Goal: Task Accomplishment & Management: Manage account settings

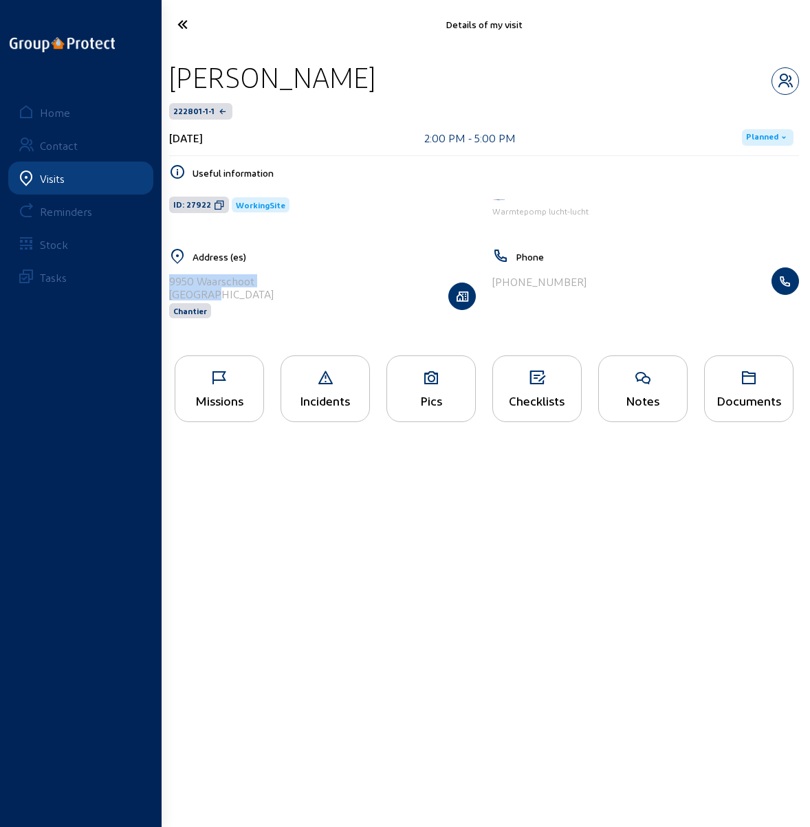
click at [42, 109] on div "Home" at bounding box center [55, 112] width 30 height 13
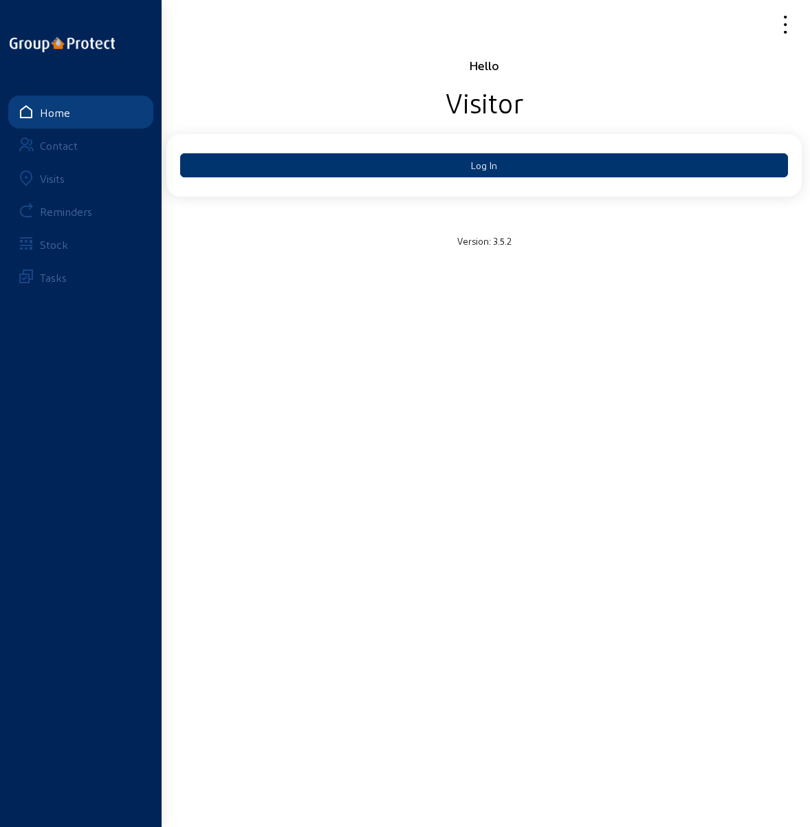
click at [59, 179] on div "Visits" at bounding box center [52, 178] width 25 height 13
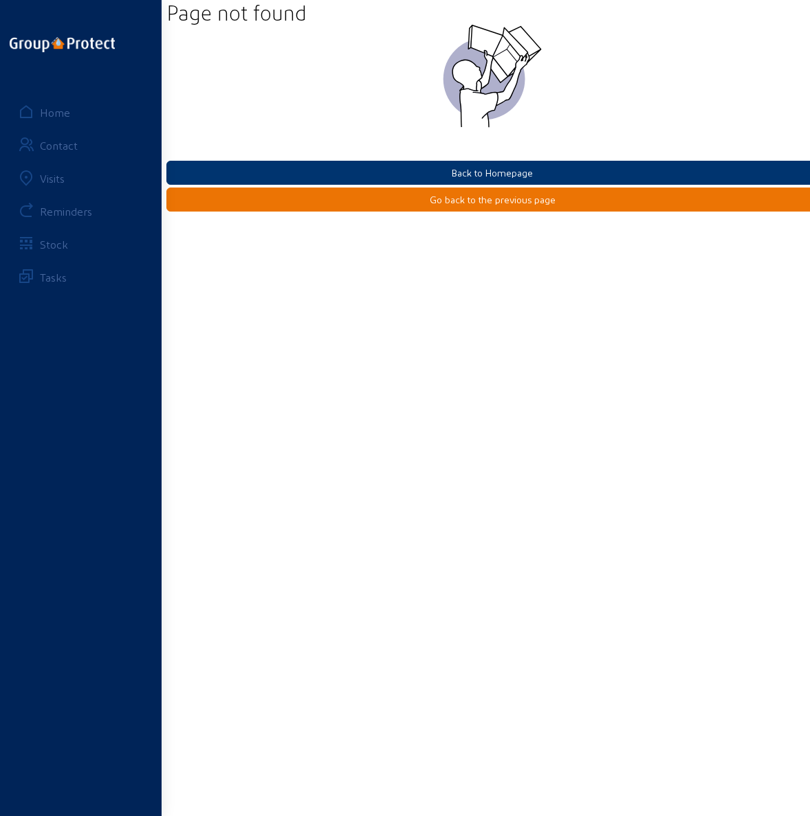
click at [47, 106] on div "Home" at bounding box center [55, 112] width 30 height 13
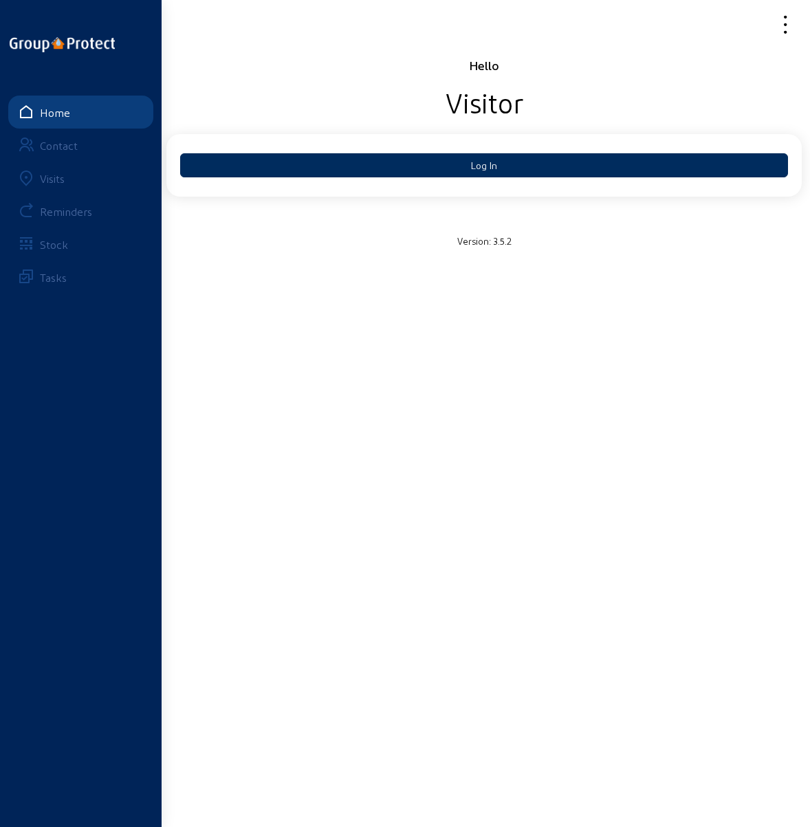
click at [438, 167] on button "Log In" at bounding box center [484, 165] width 608 height 24
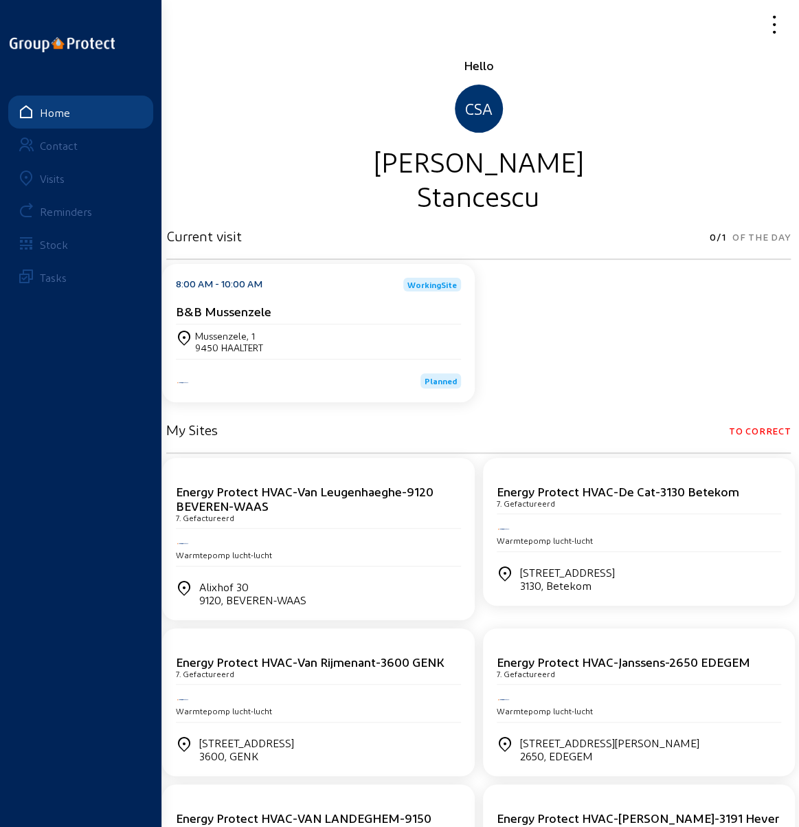
click at [43, 177] on div "Visits" at bounding box center [52, 178] width 25 height 13
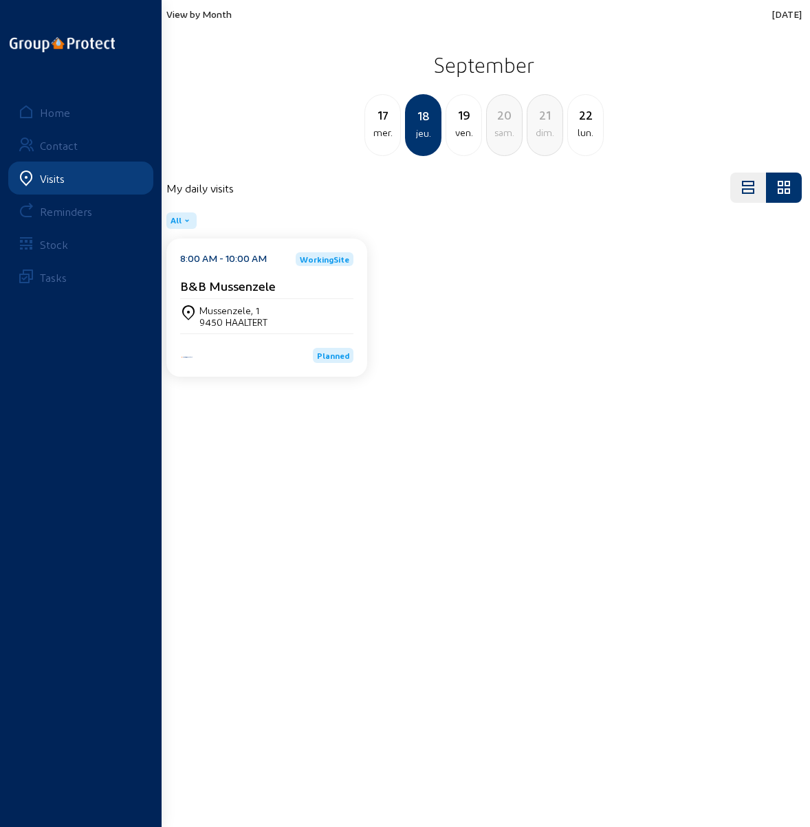
click at [201, 15] on span "View by Month" at bounding box center [198, 14] width 65 height 12
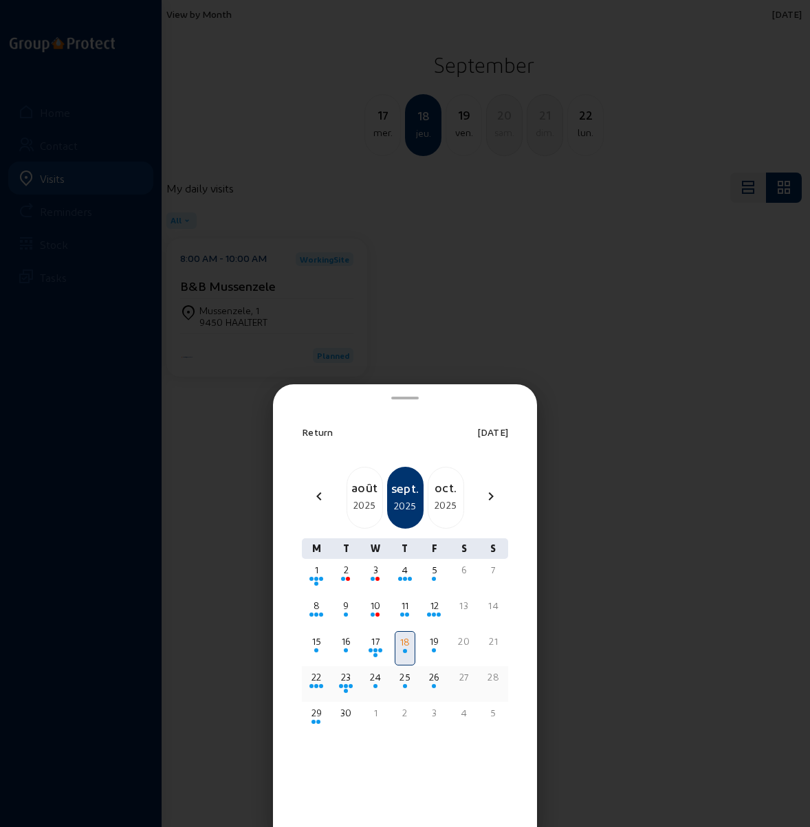
click at [375, 679] on div "24" at bounding box center [375, 677] width 19 height 14
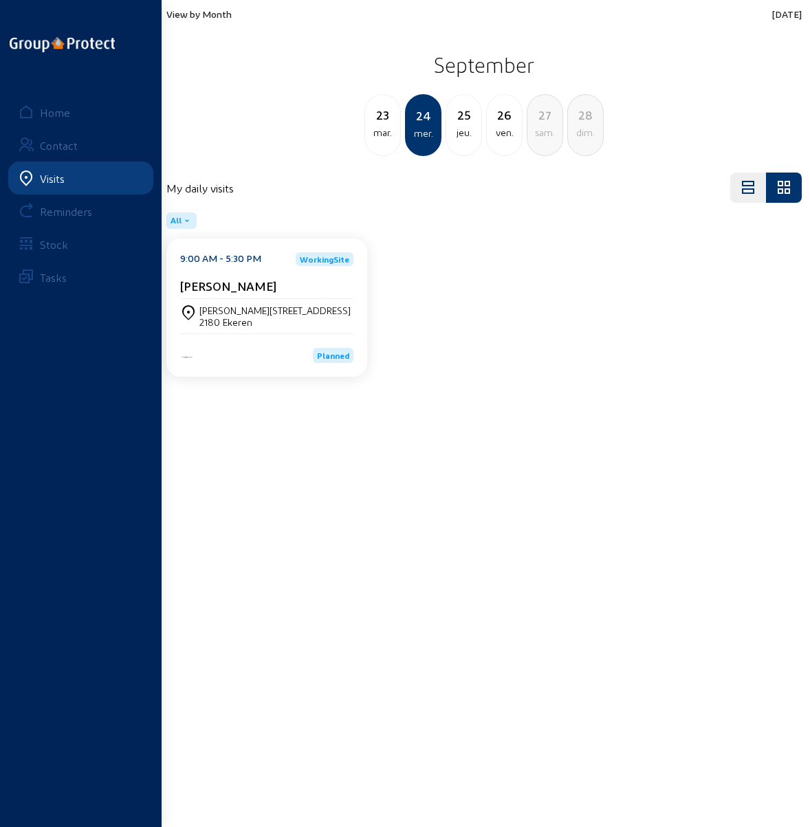
click at [243, 299] on div "Alfons wensstraat 22 2180 Ekeren" at bounding box center [266, 316] width 173 height 34
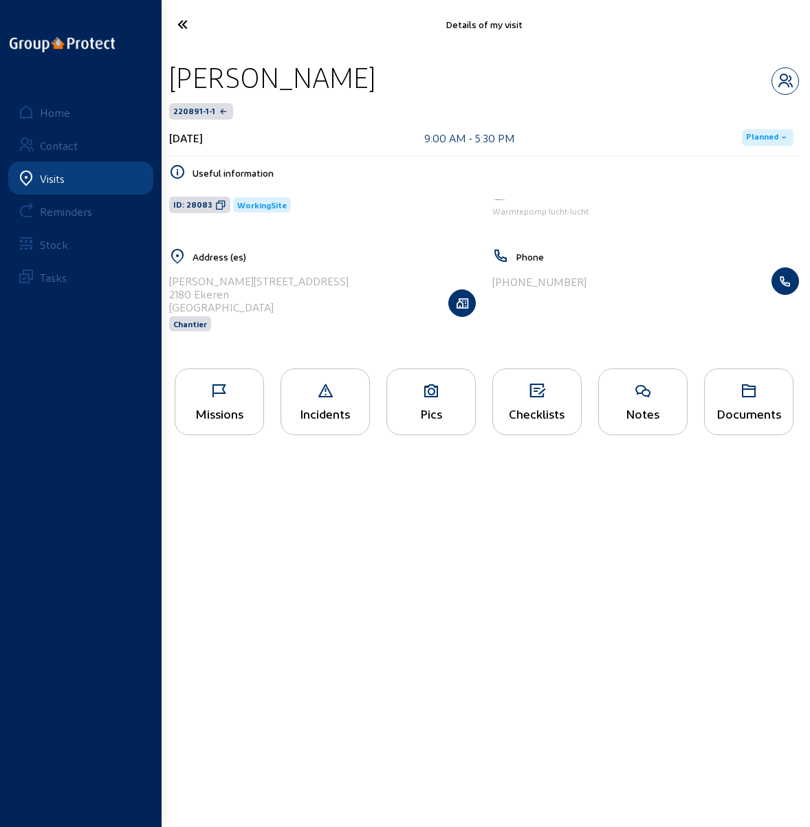
click at [221, 395] on icon at bounding box center [219, 391] width 88 height 16
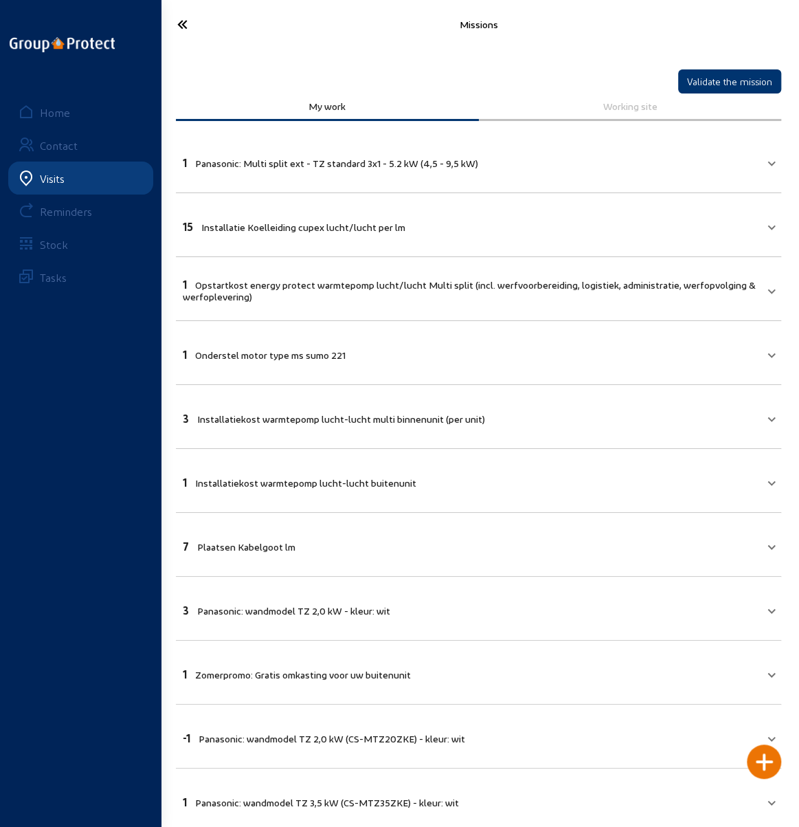
click at [177, 27] on icon at bounding box center [211, 24] width 82 height 24
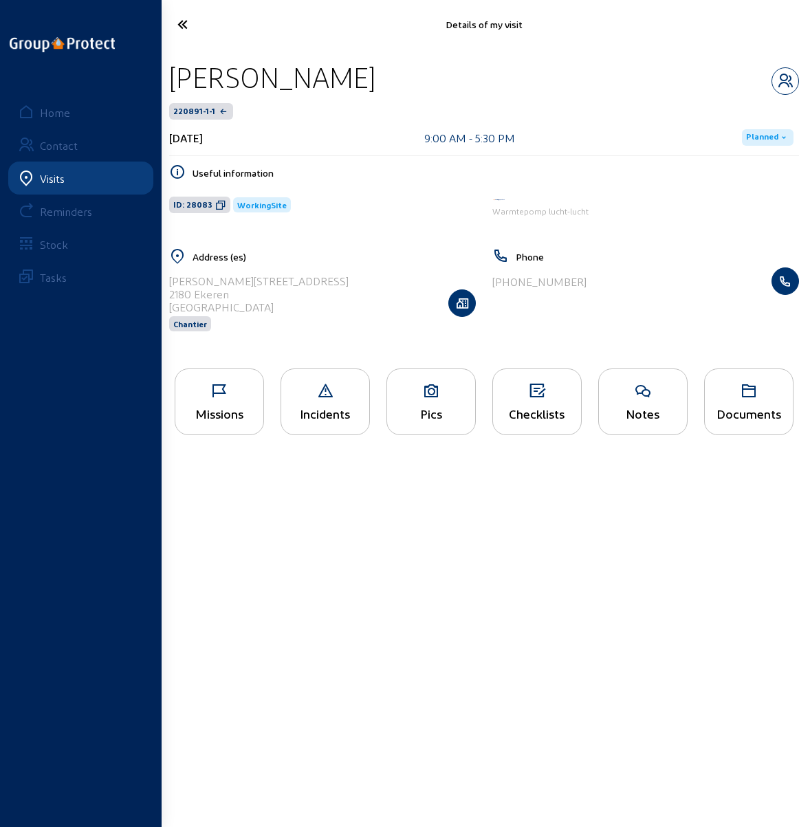
click at [177, 27] on icon at bounding box center [212, 24] width 84 height 24
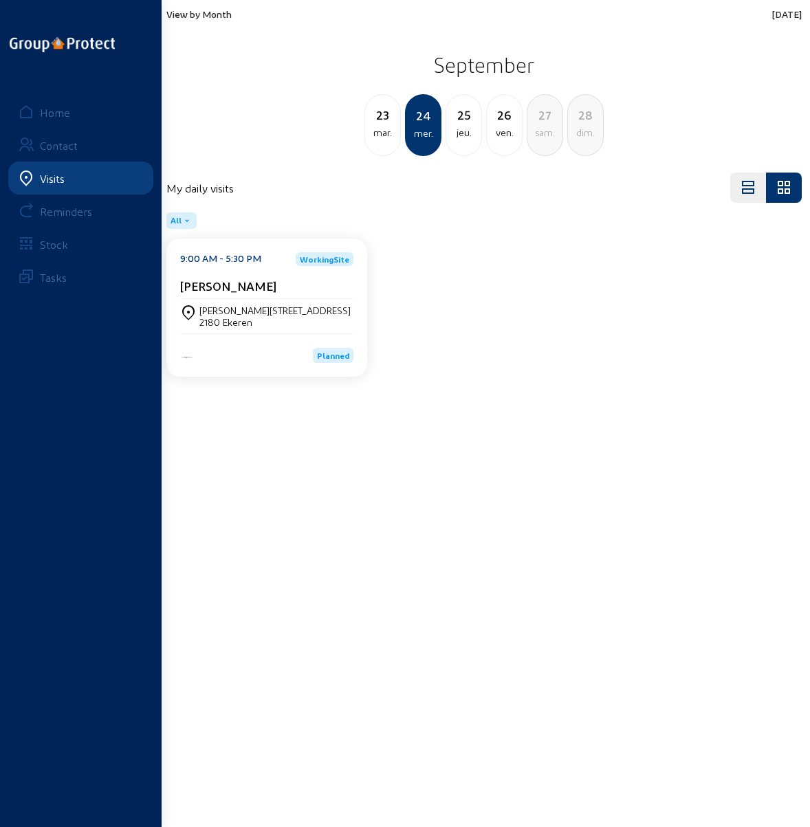
click at [460, 124] on div "jeu." at bounding box center [463, 132] width 35 height 16
click at [232, 304] on div "Meybroekstraat, 39" at bounding box center [239, 310] width 81 height 12
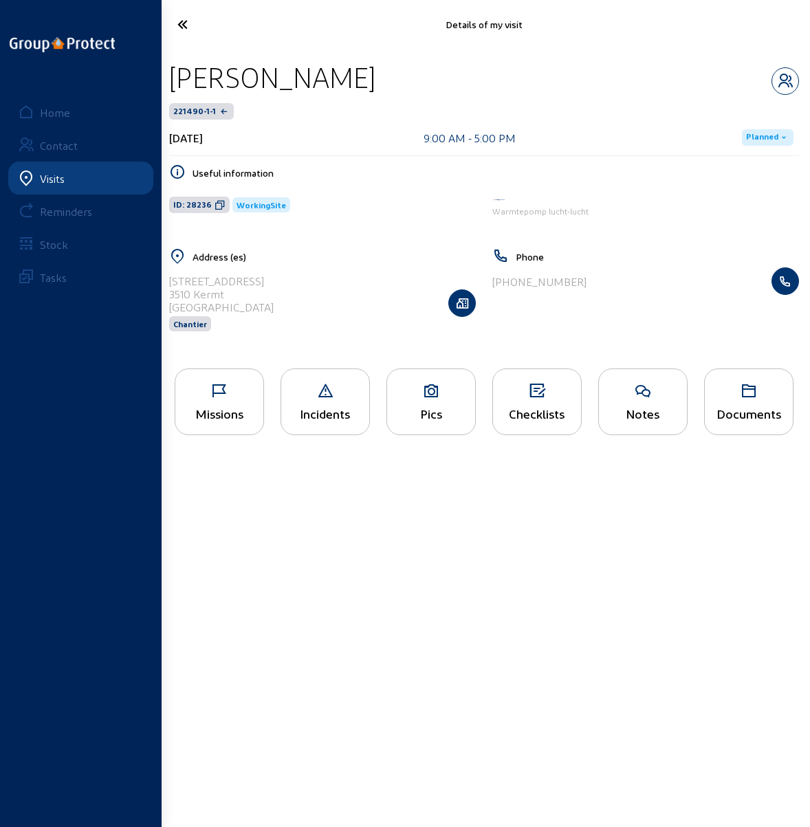
click at [216, 386] on icon at bounding box center [219, 391] width 88 height 16
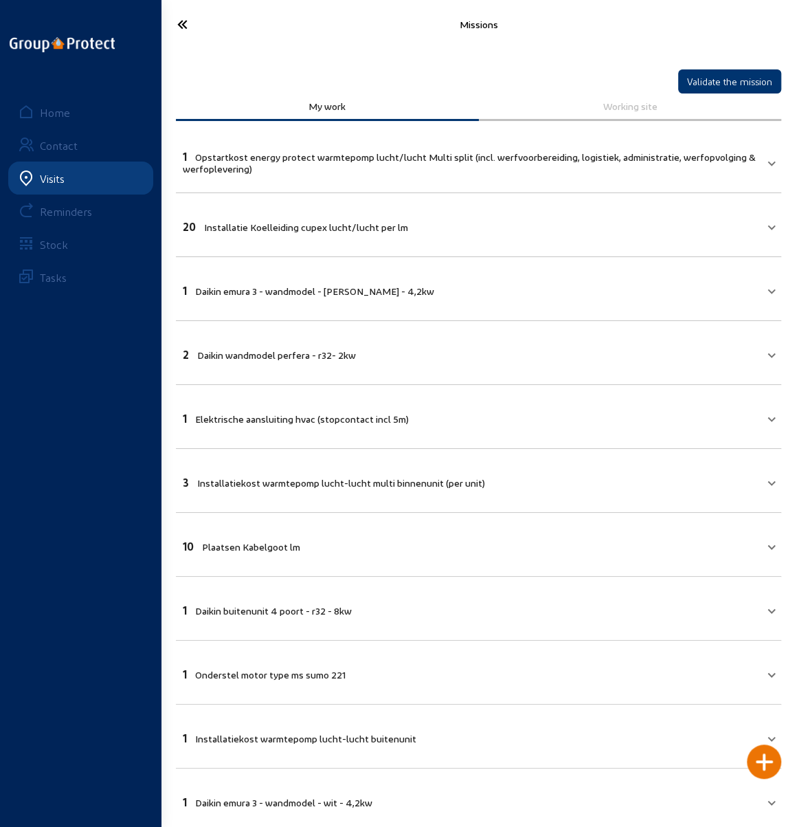
click at [177, 20] on icon at bounding box center [211, 24] width 82 height 24
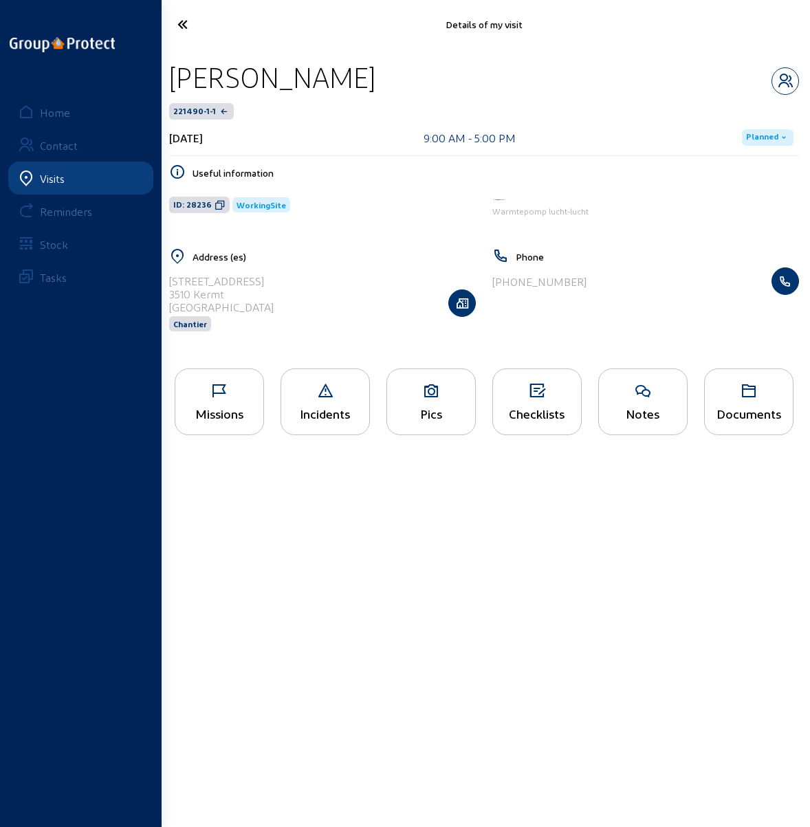
click at [177, 20] on icon at bounding box center [212, 24] width 84 height 24
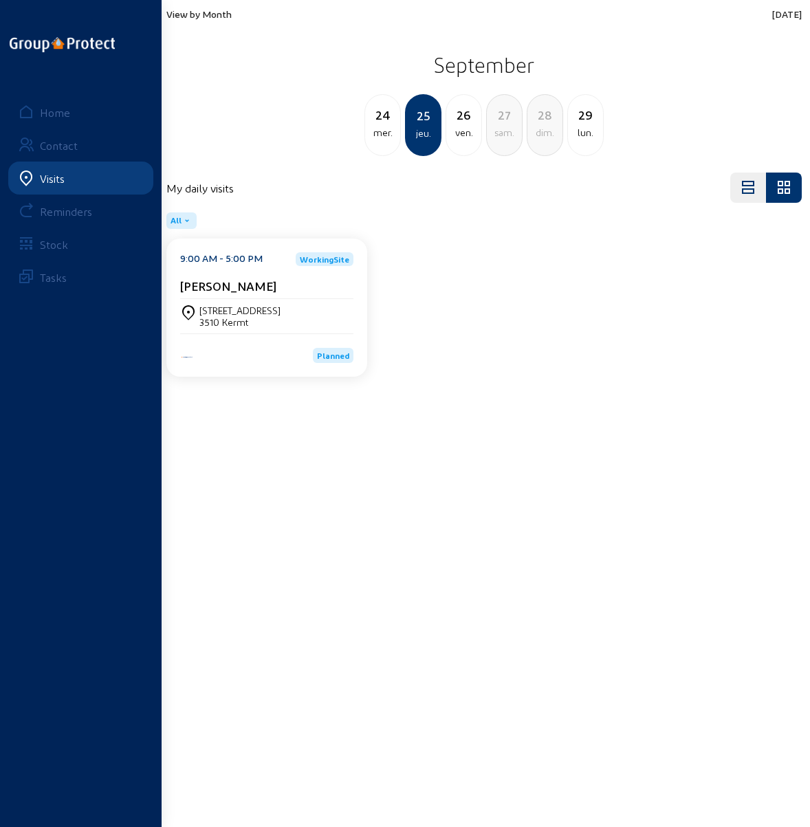
click at [465, 123] on div "26" at bounding box center [463, 114] width 35 height 19
click at [228, 280] on cam-card-title "Jhony Gijbels" at bounding box center [228, 285] width 96 height 14
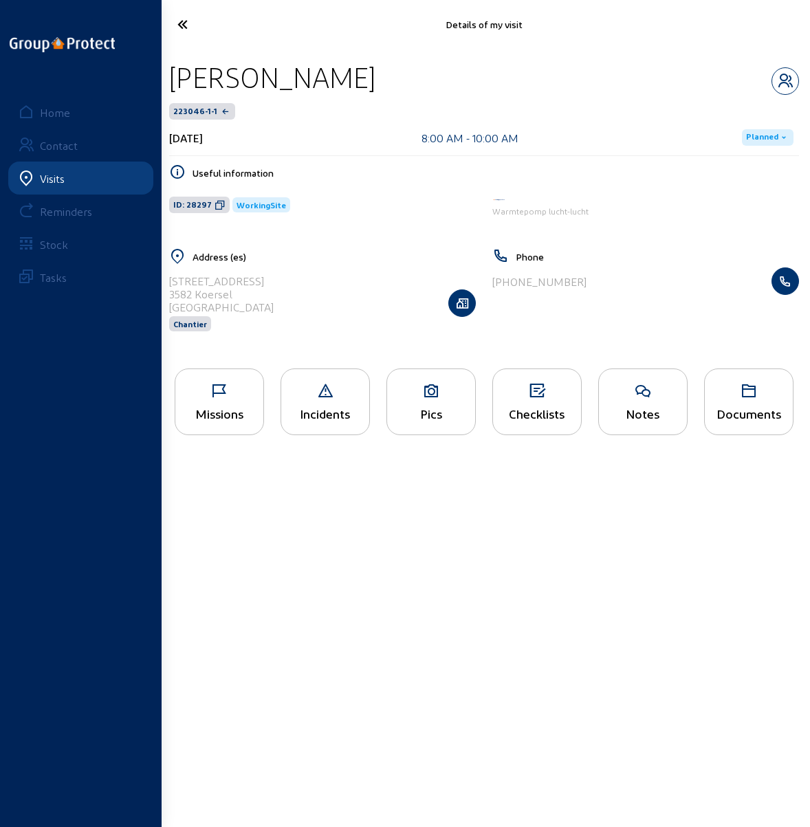
click at [210, 402] on div "Missions" at bounding box center [219, 401] width 89 height 67
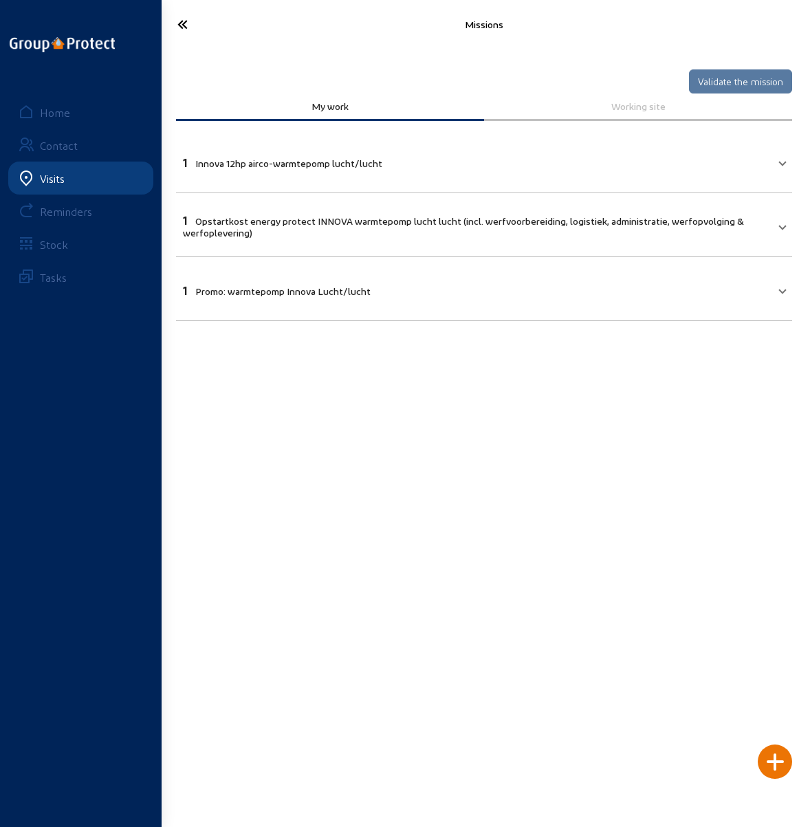
click at [183, 21] on icon at bounding box center [212, 24] width 84 height 24
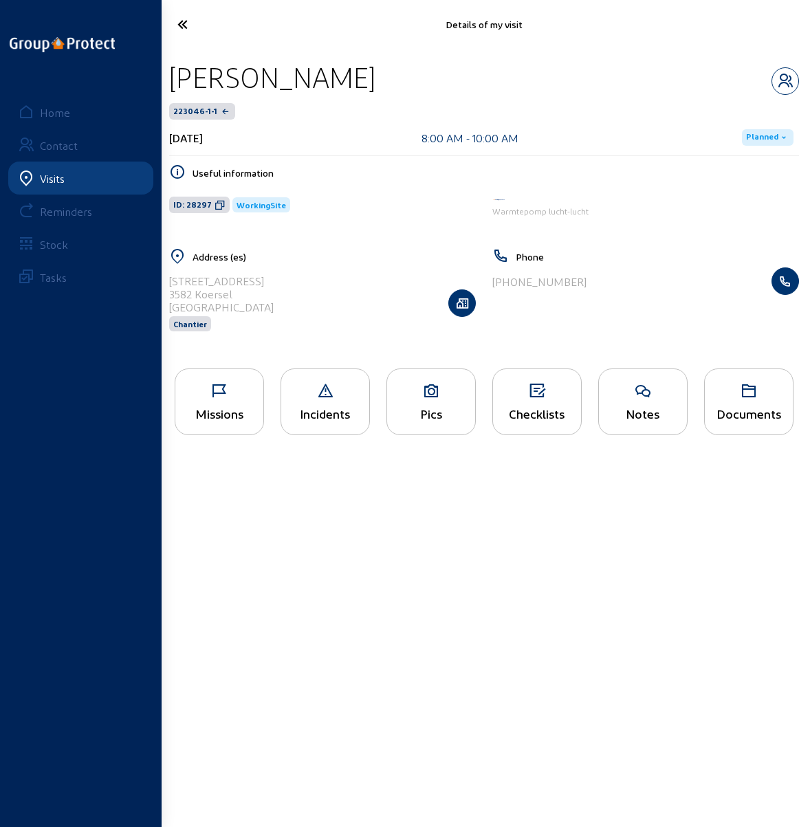
click at [183, 21] on icon at bounding box center [212, 24] width 84 height 24
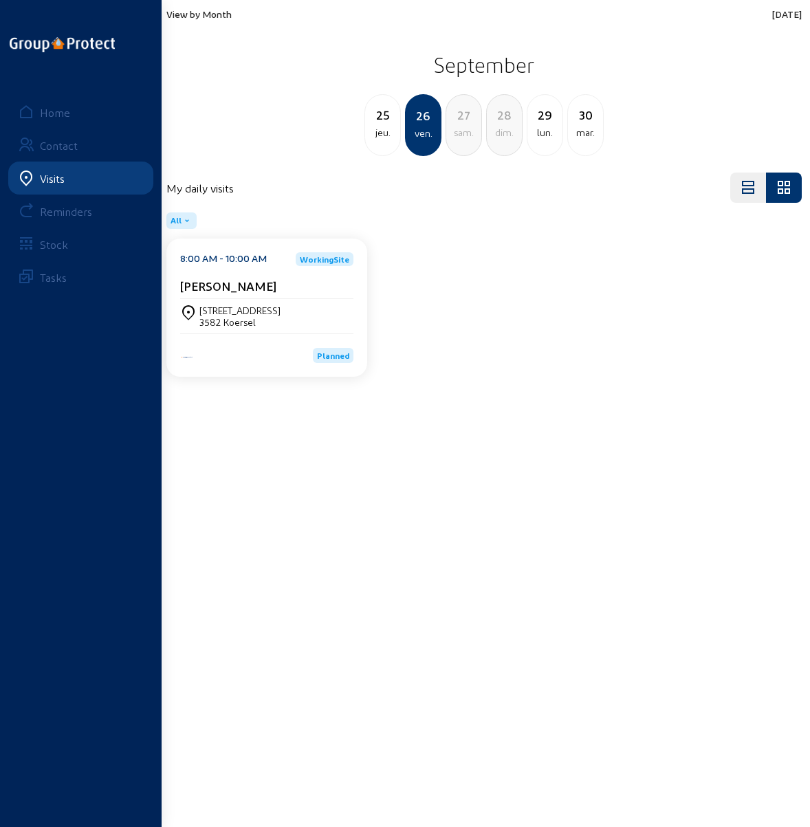
click at [552, 127] on div "lun." at bounding box center [544, 132] width 35 height 16
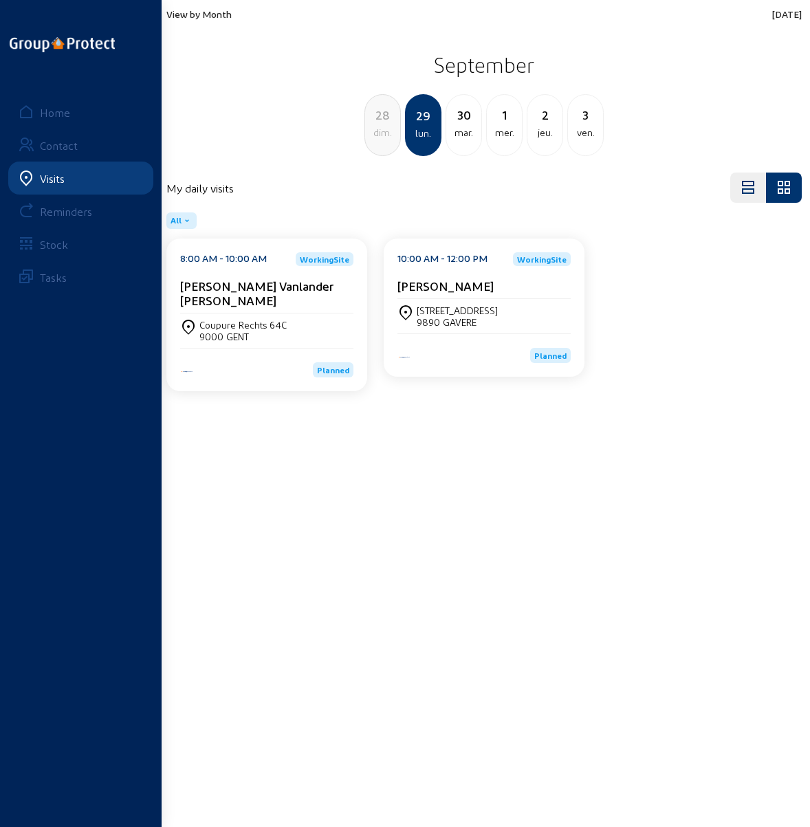
click at [197, 13] on span "View by Month" at bounding box center [198, 14] width 65 height 12
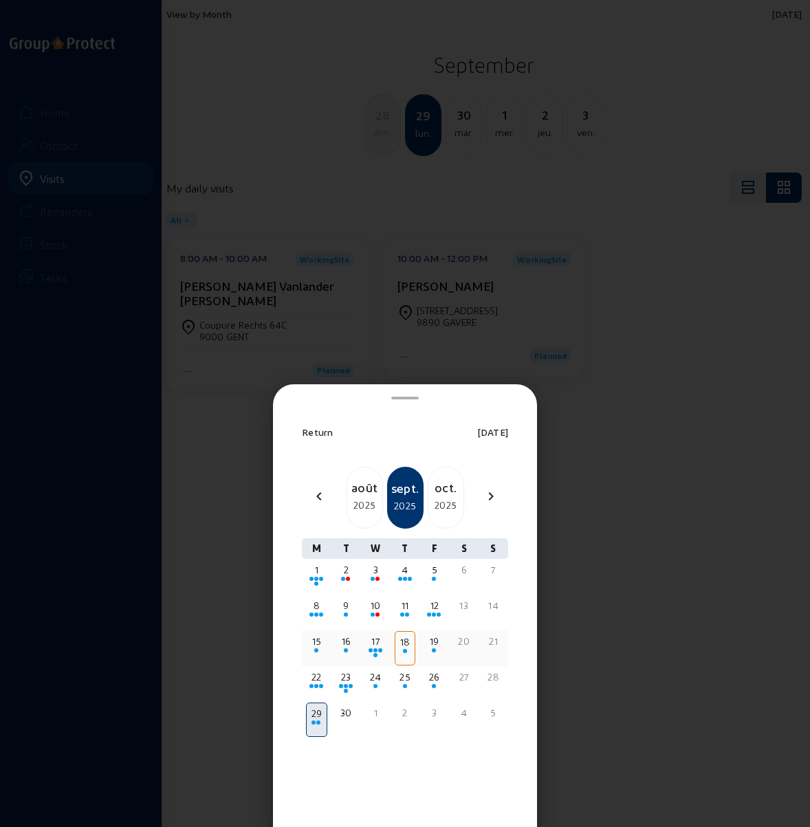
click at [374, 649] on span at bounding box center [375, 650] width 4 height 4
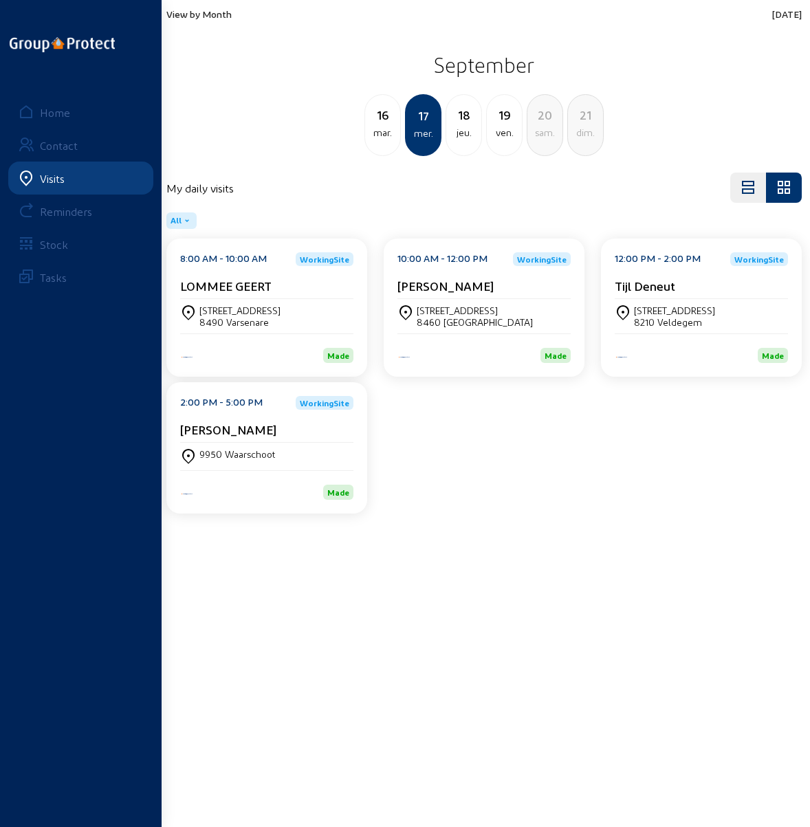
click at [379, 121] on div "16" at bounding box center [382, 114] width 35 height 19
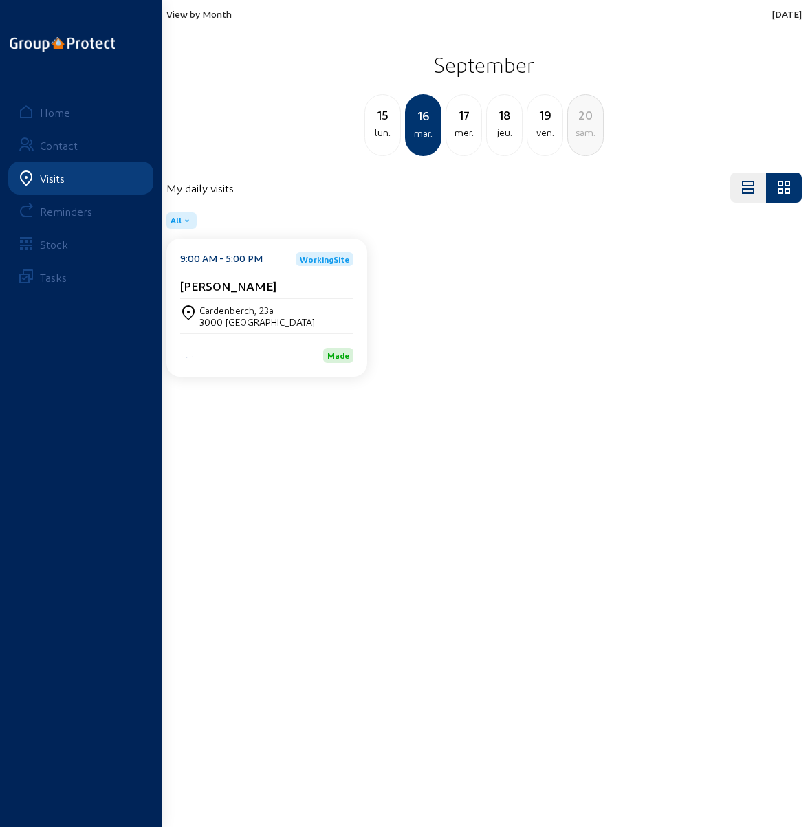
click at [379, 121] on div "15" at bounding box center [382, 114] width 35 height 19
click at [328, 353] on span "Planned" at bounding box center [333, 356] width 32 height 10
click at [254, 299] on div "Cardenberch, 23a 3000 LEUVEN" at bounding box center [266, 316] width 173 height 34
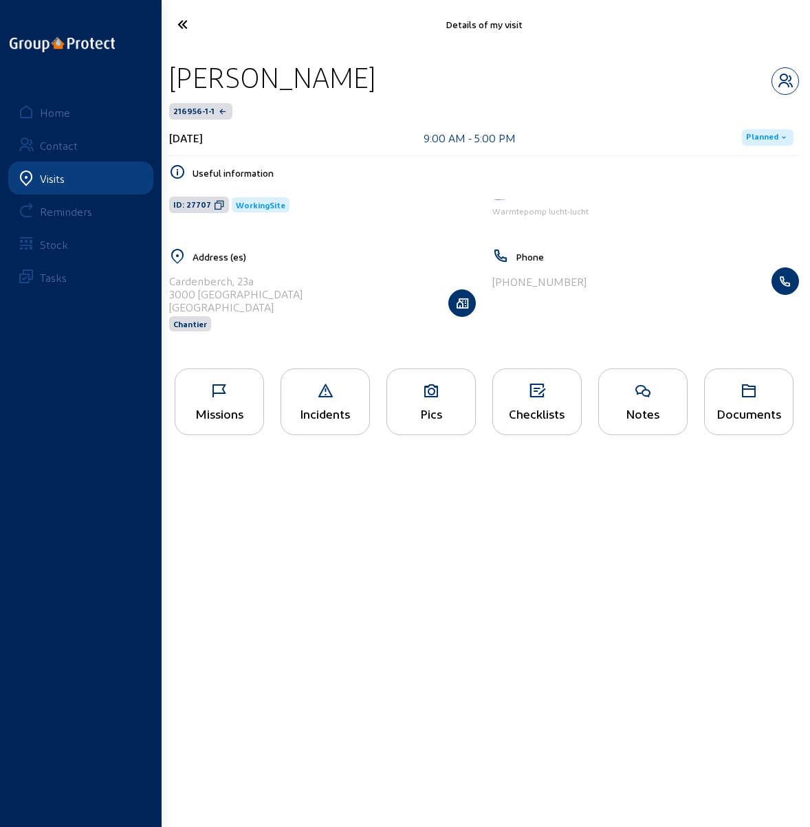
click at [763, 142] on span "Planned" at bounding box center [762, 137] width 32 height 11
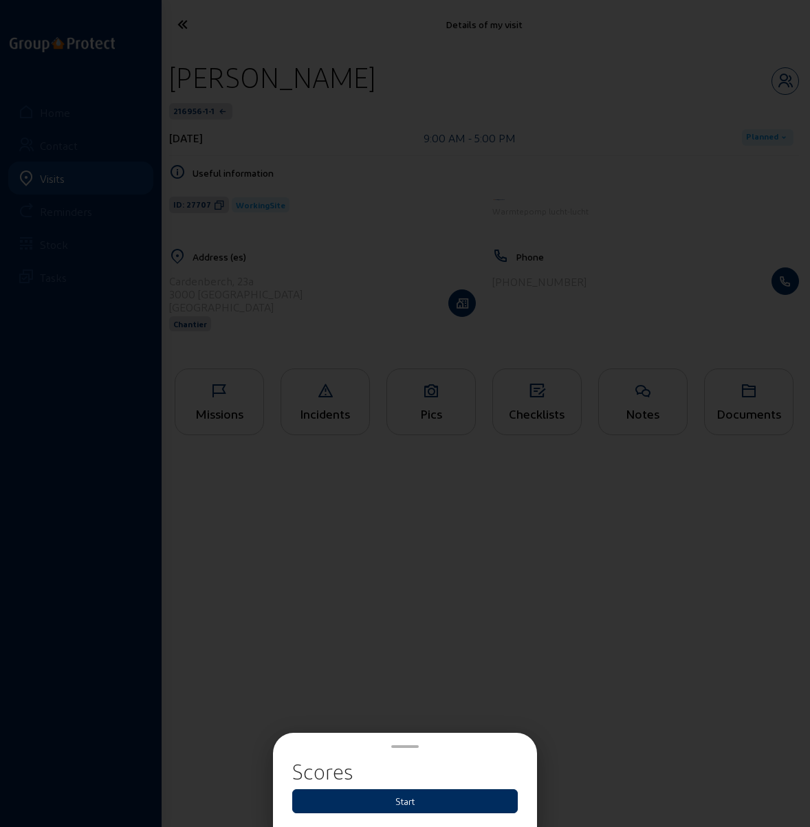
click at [416, 794] on button "Start" at bounding box center [404, 801] width 225 height 24
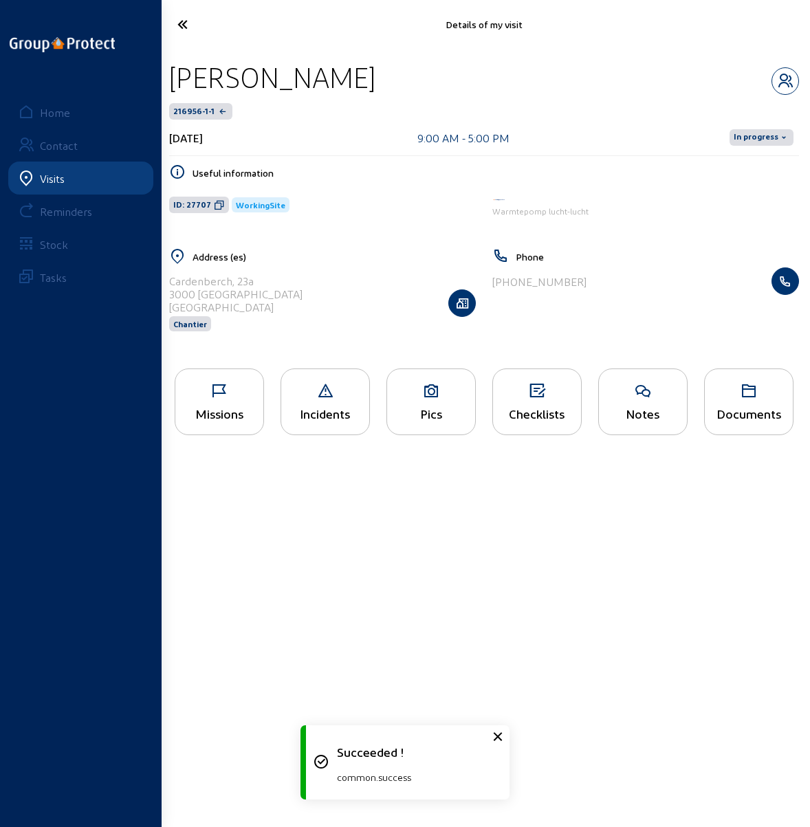
click at [763, 140] on span "In progress" at bounding box center [755, 137] width 45 height 11
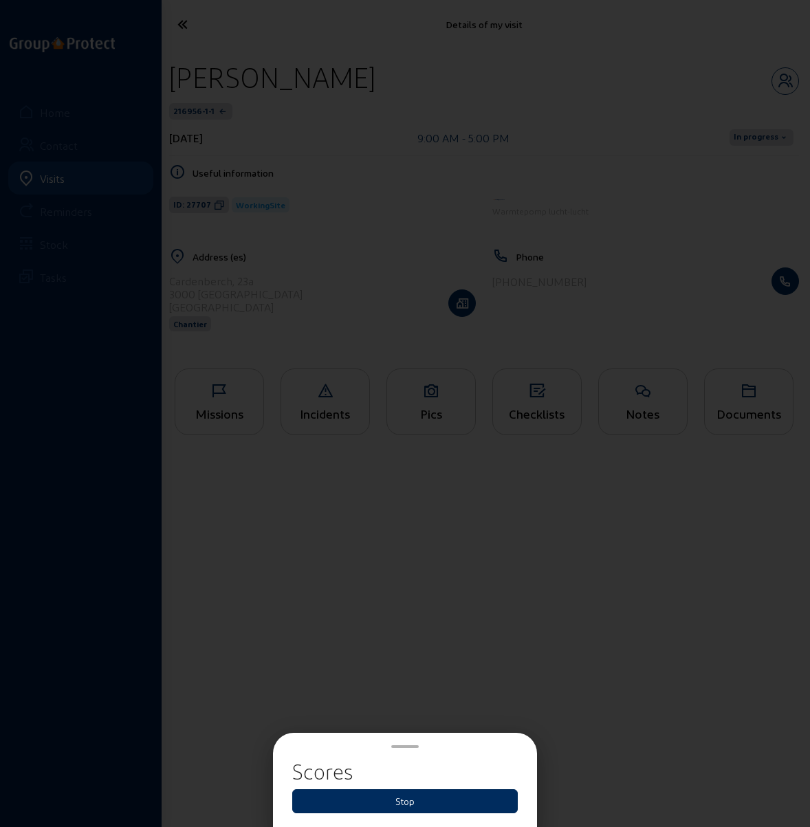
click at [423, 801] on button "Stop" at bounding box center [404, 801] width 225 height 24
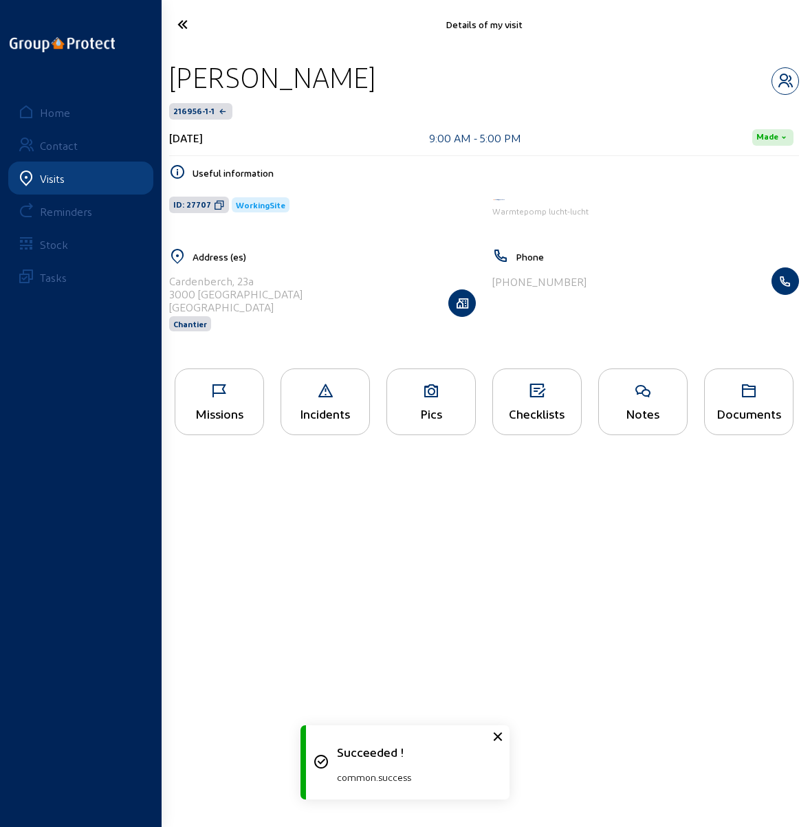
click at [184, 25] on icon at bounding box center [212, 24] width 84 height 24
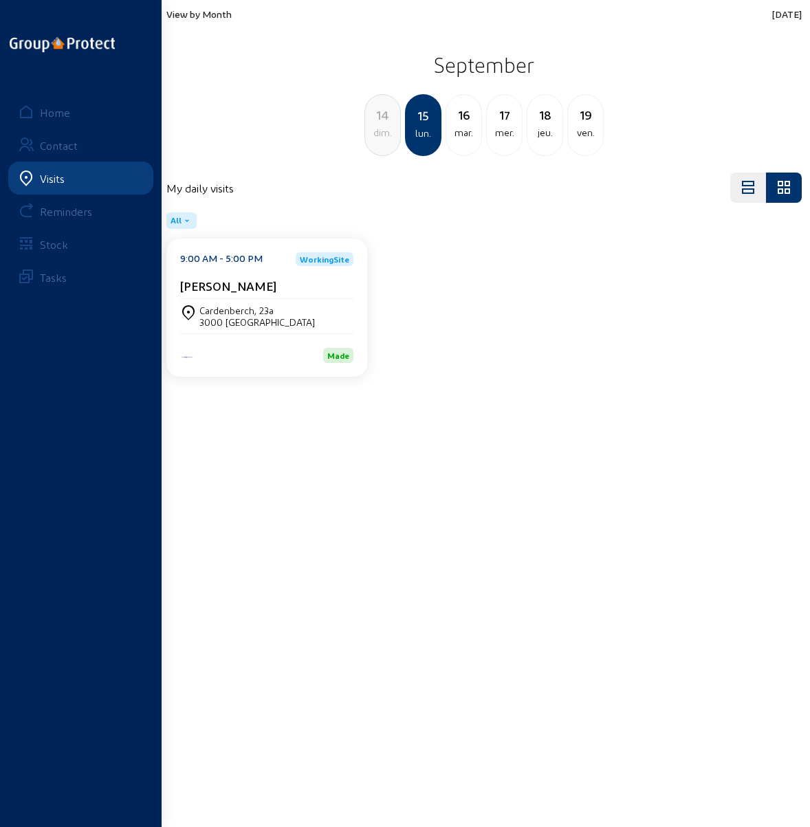
click at [464, 124] on div "mar." at bounding box center [463, 132] width 35 height 16
click at [469, 124] on div "mer." at bounding box center [463, 132] width 35 height 16
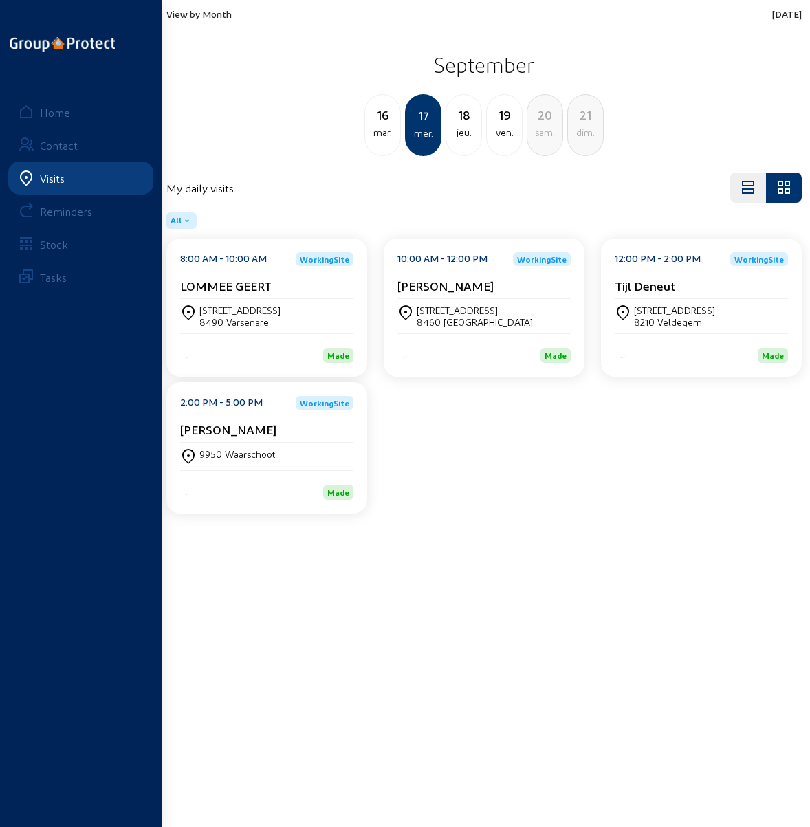
click at [458, 120] on div "18" at bounding box center [463, 114] width 35 height 19
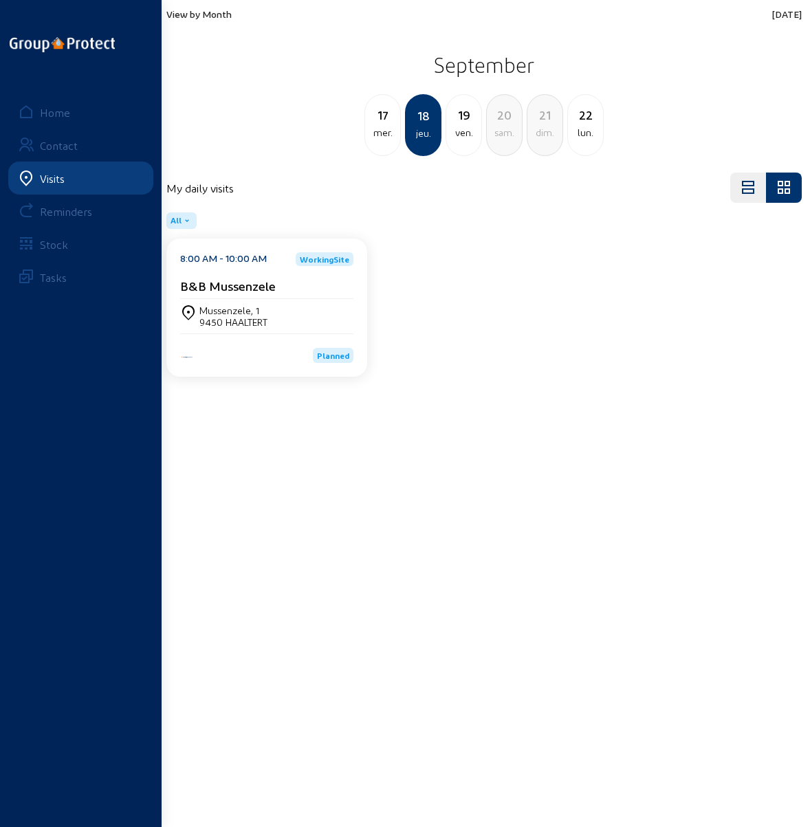
click at [224, 316] on div "9450 HAALTERT" at bounding box center [233, 322] width 68 height 12
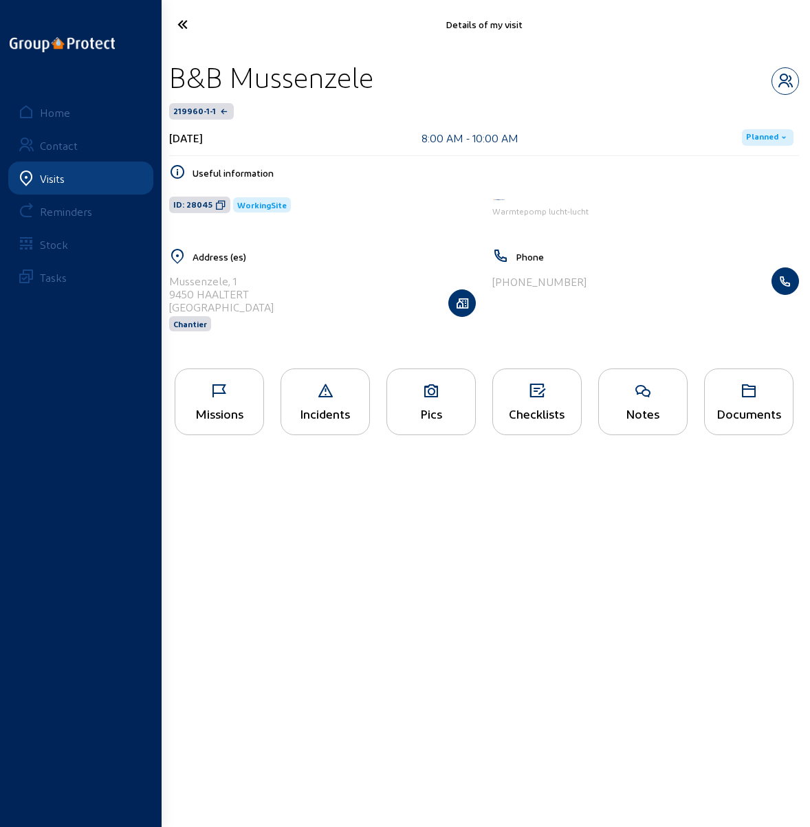
click at [422, 391] on icon at bounding box center [431, 391] width 88 height 16
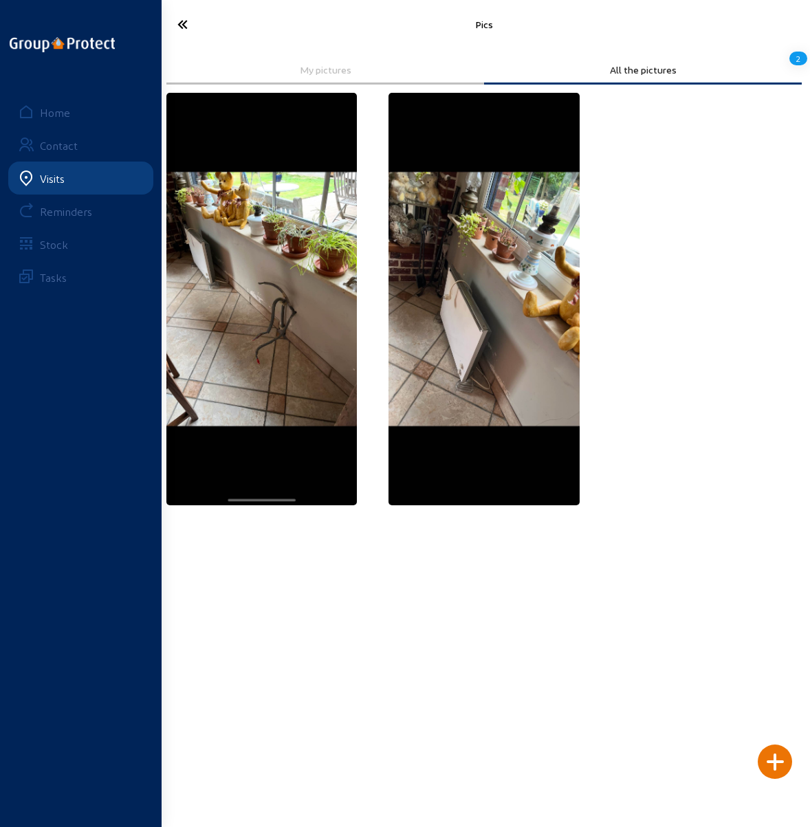
click at [271, 306] on img at bounding box center [261, 299] width 190 height 412
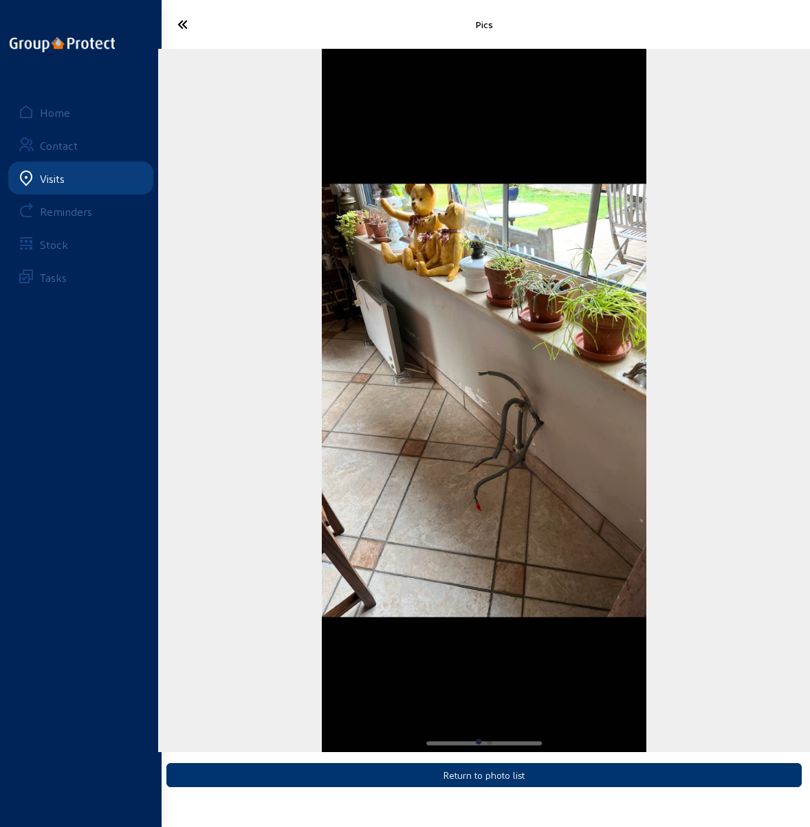
click at [188, 24] on icon at bounding box center [212, 24] width 84 height 24
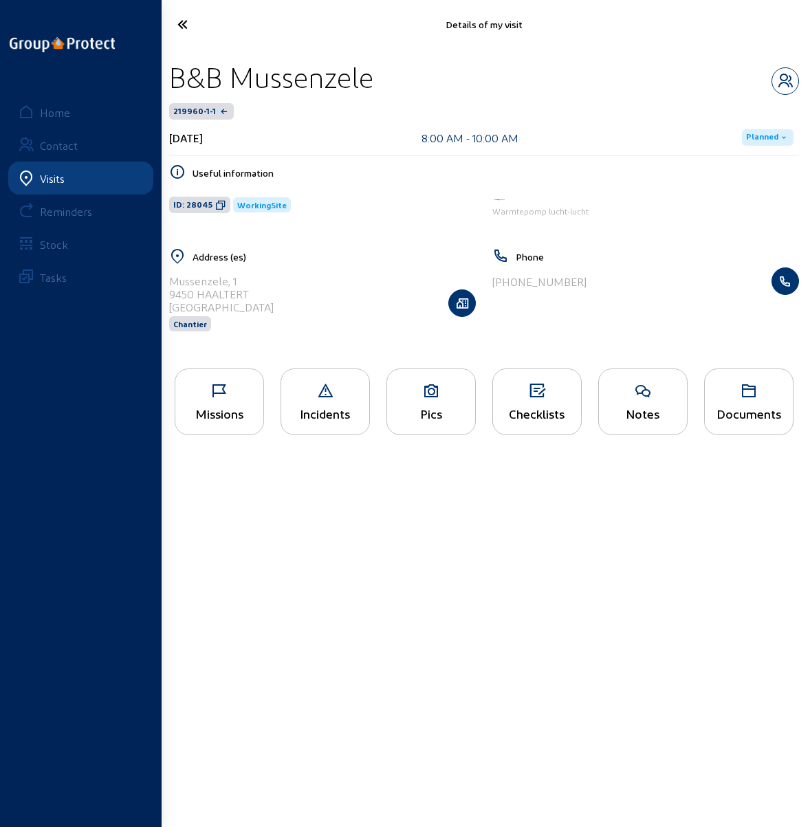
click at [224, 397] on icon at bounding box center [219, 391] width 88 height 16
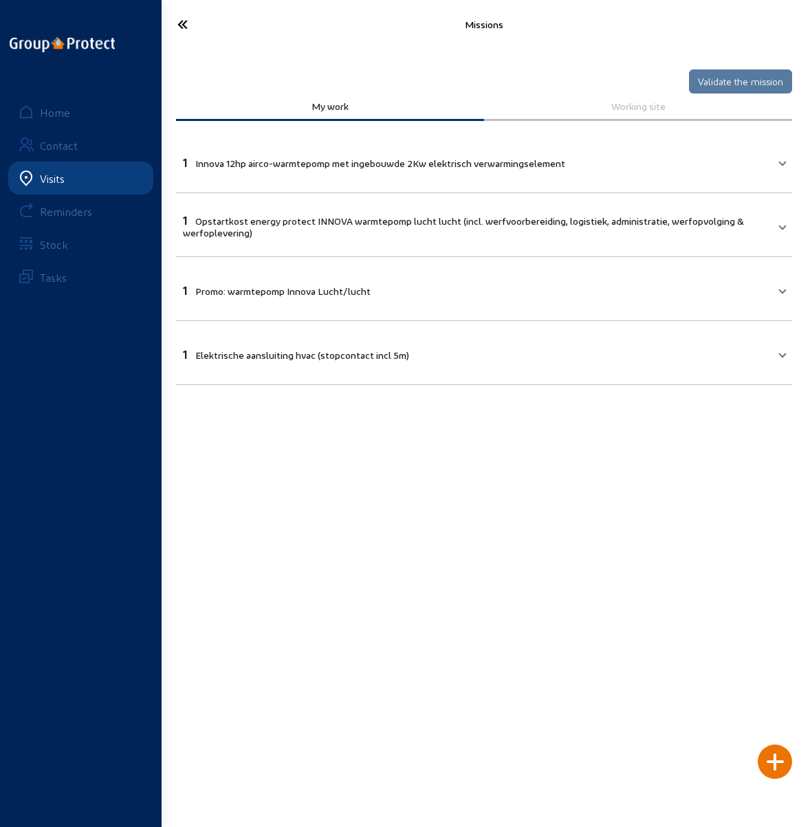
click at [177, 27] on icon at bounding box center [212, 24] width 84 height 24
